Goal: Browse casually

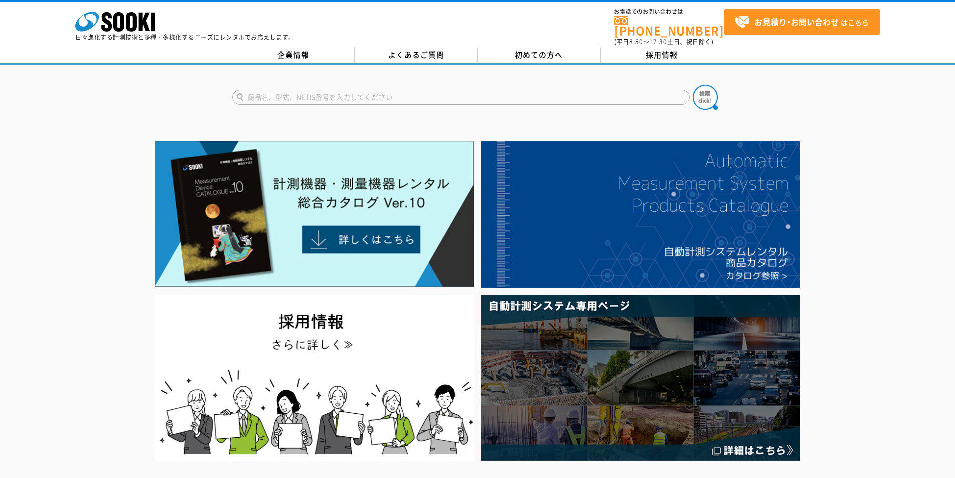
click at [350, 238] on img at bounding box center [314, 214] width 319 height 146
click at [330, 228] on img at bounding box center [314, 214] width 319 height 146
click at [356, 230] on img at bounding box center [314, 214] width 319 height 146
